Goal: Task Accomplishment & Management: Use online tool/utility

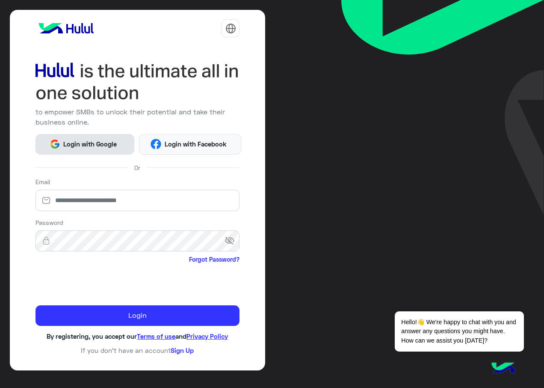
click at [92, 145] on span "Login with Google" at bounding box center [90, 144] width 60 height 10
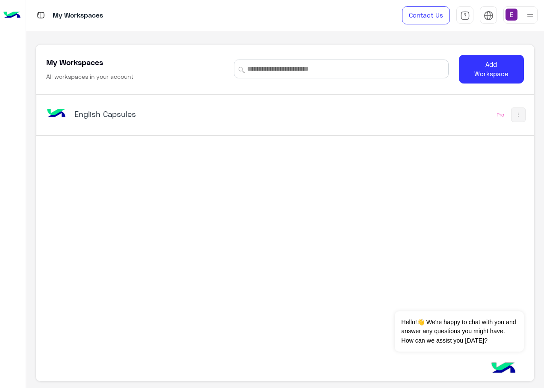
click at [107, 107] on div "English Capsules" at bounding box center [189, 114] width 289 height 25
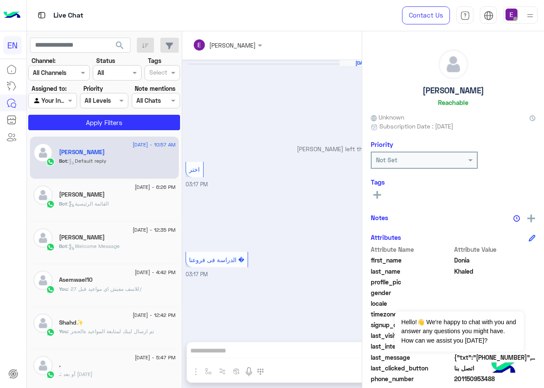
scroll to position [800, 0]
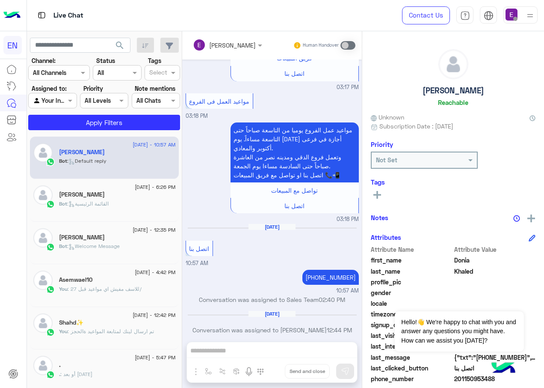
click at [64, 103] on div at bounding box center [53, 100] width 48 height 10
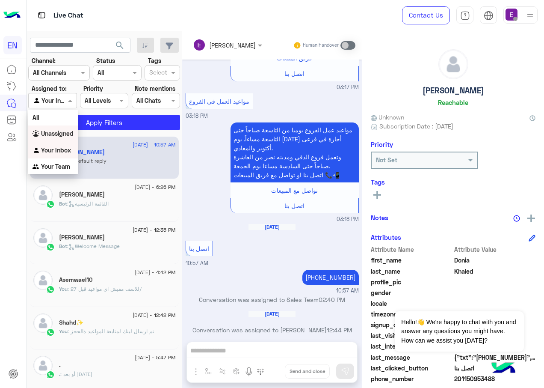
click at [62, 133] on b "Unassigned" at bounding box center [57, 133] width 33 height 7
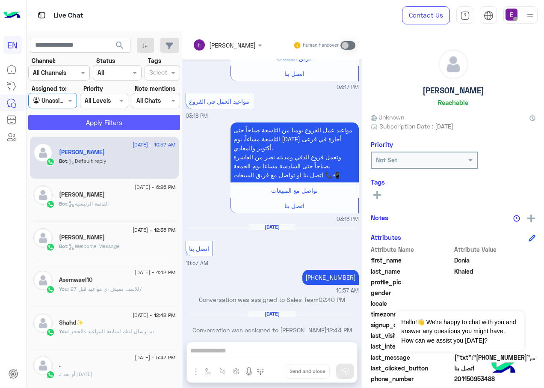
click at [90, 126] on button "Apply Filters" at bounding box center [104, 122] width 152 height 15
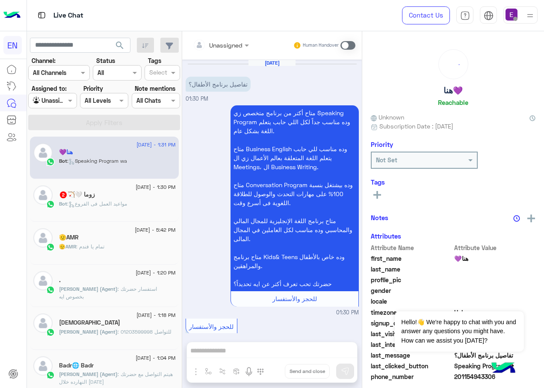
scroll to position [477, 0]
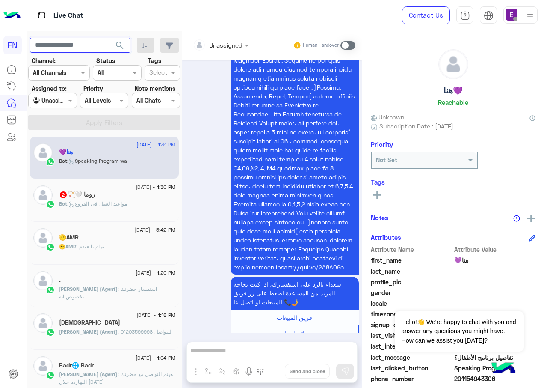
click at [73, 43] on input "text" at bounding box center [80, 45] width 101 height 15
paste input "**********"
type input "**********"
click at [118, 42] on span "search" at bounding box center [120, 45] width 10 height 10
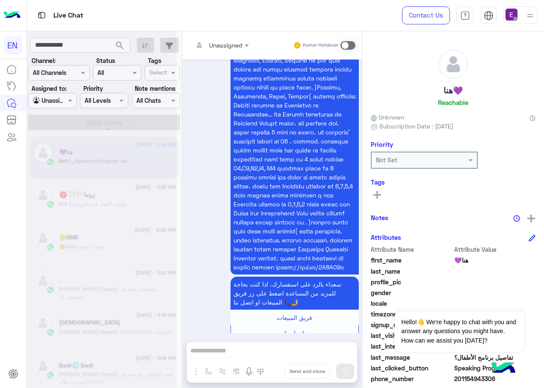
click at [39, 46] on div at bounding box center [102, 197] width 150 height 388
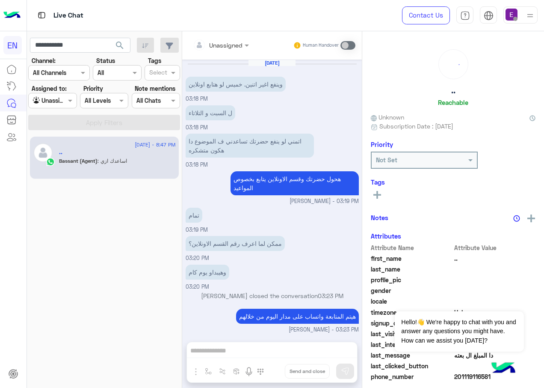
scroll to position [449, 0]
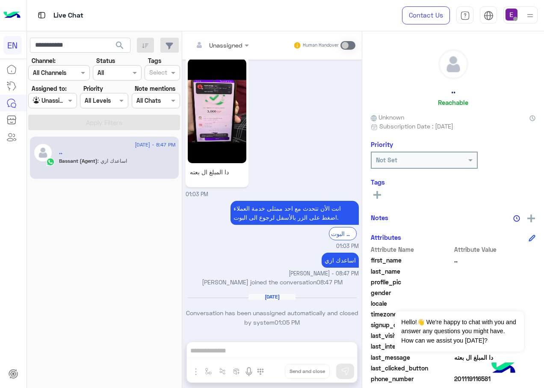
click at [217, 133] on img at bounding box center [217, 111] width 59 height 104
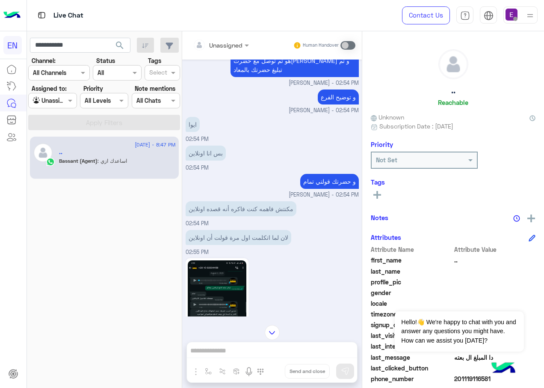
scroll to position [223, 0]
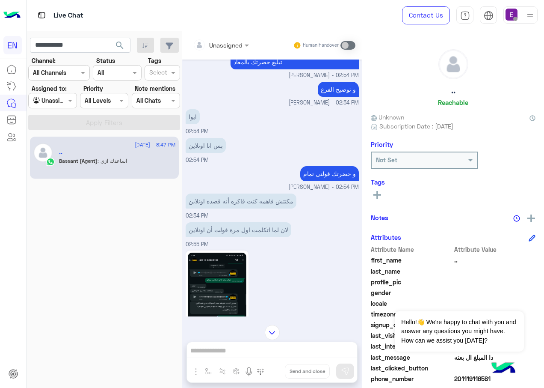
click at [205, 277] on img at bounding box center [217, 305] width 59 height 104
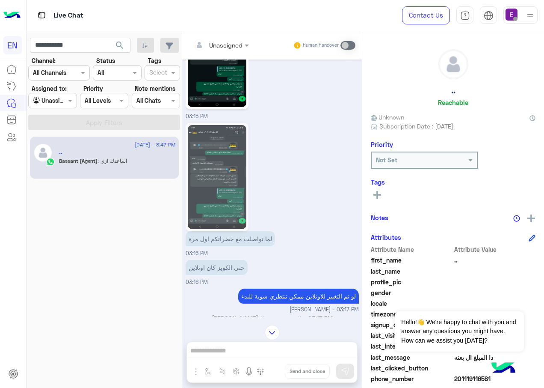
scroll to position [943, 0]
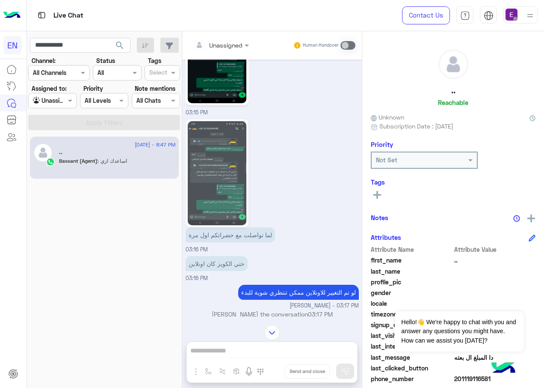
click at [222, 136] on img at bounding box center [217, 173] width 59 height 104
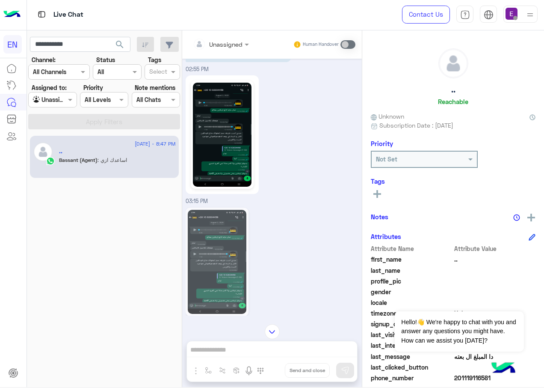
scroll to position [460, 0]
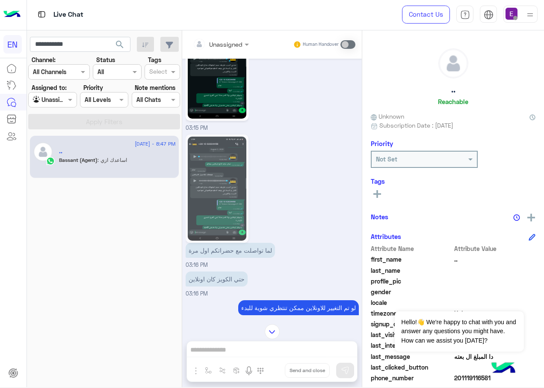
click at [213, 197] on img at bounding box center [217, 189] width 59 height 104
click at [235, 73] on img at bounding box center [217, 67] width 59 height 104
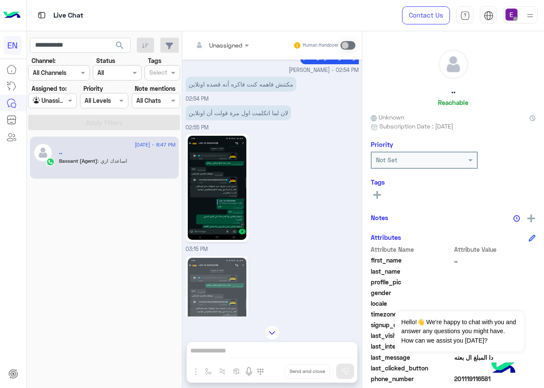
click at [219, 271] on img at bounding box center [217, 310] width 59 height 104
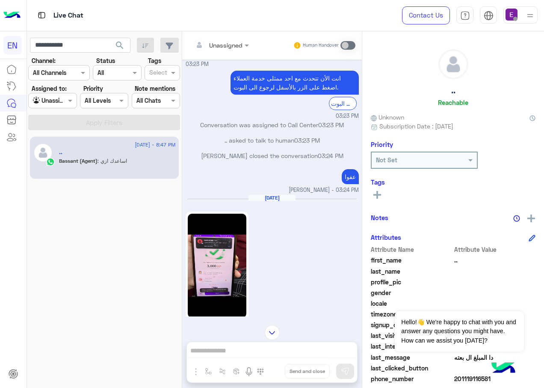
scroll to position [123, 0]
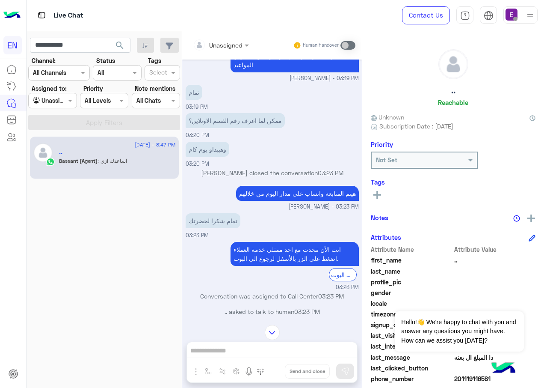
click at [302, 192] on p "هيتم المتابعة واتساب على مدار اليوم من خلالهم" at bounding box center [297, 193] width 123 height 15
click at [265, 200] on p "هيتم المتابعة واتساب على مدار اليوم من خلالهم" at bounding box center [297, 193] width 123 height 15
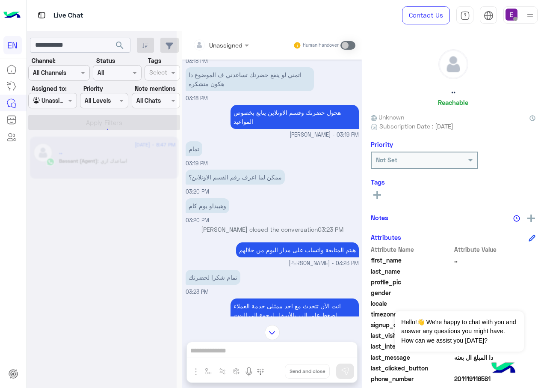
scroll to position [737, 0]
